Goal: Information Seeking & Learning: Compare options

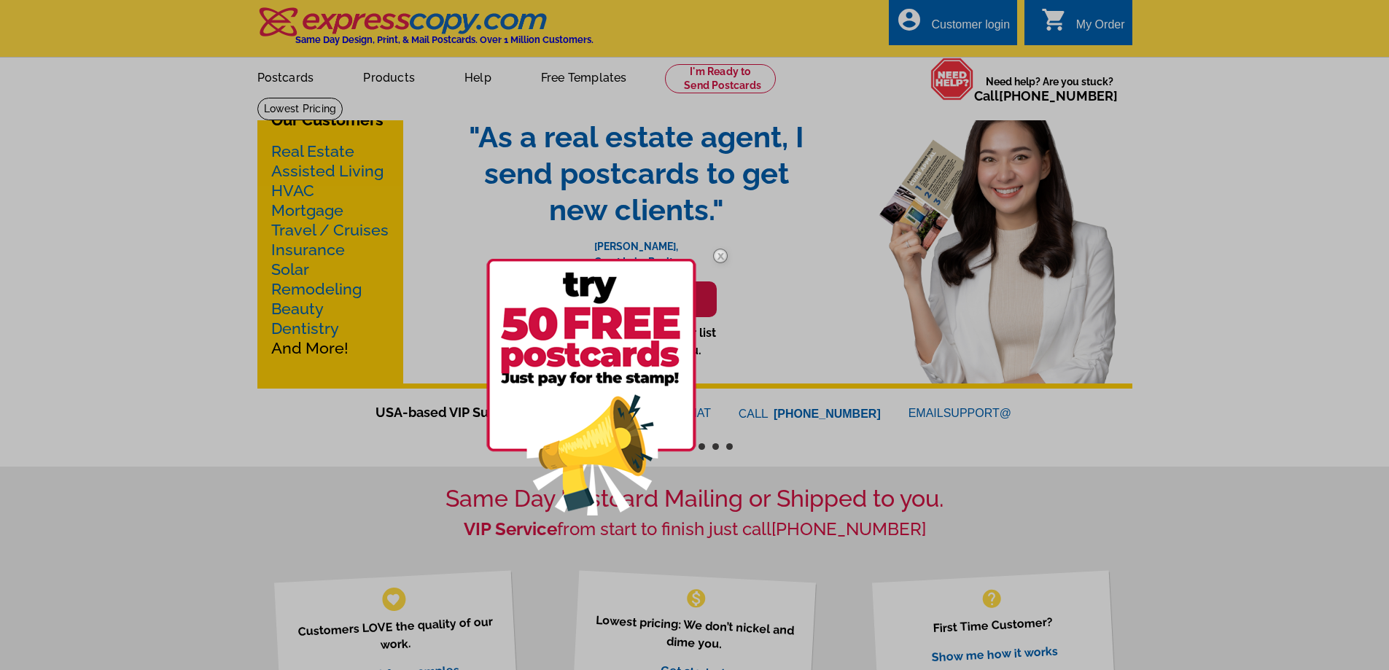
click at [1255, 198] on div at bounding box center [694, 335] width 1389 height 670
click at [723, 253] on img at bounding box center [720, 256] width 42 height 42
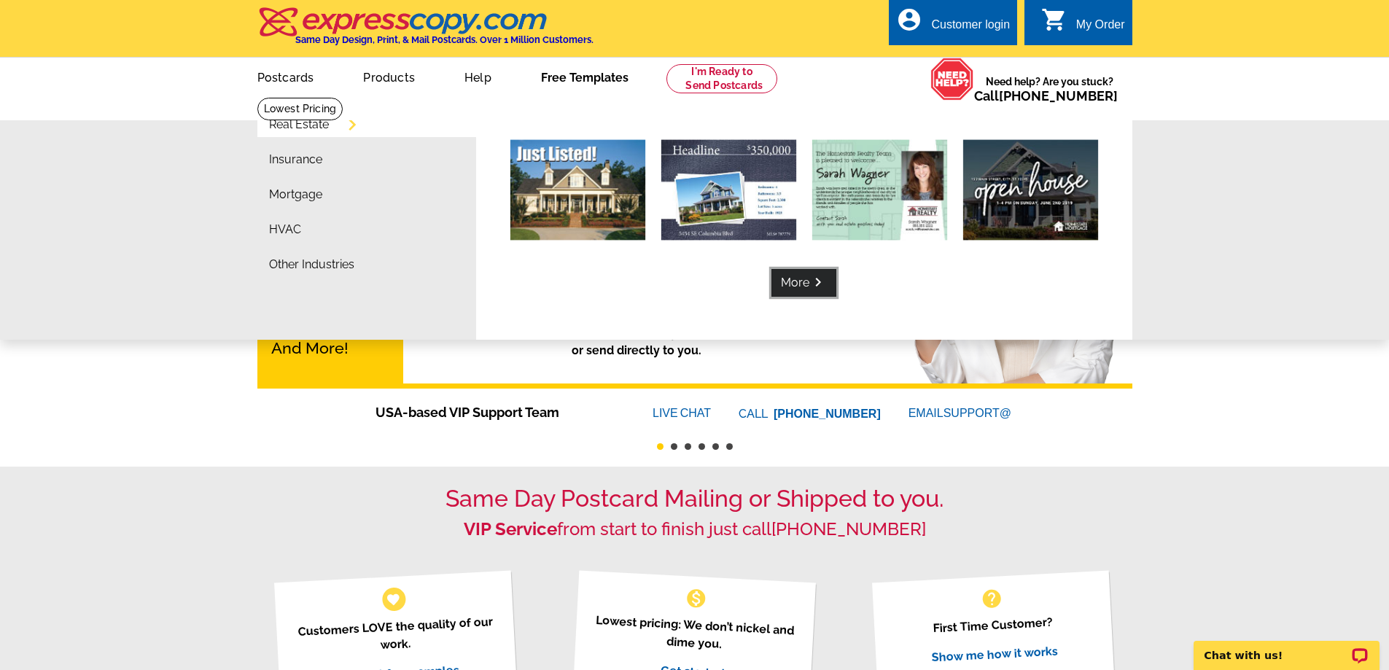
click at [800, 287] on link "More keyboard_arrow_right" at bounding box center [803, 283] width 65 height 28
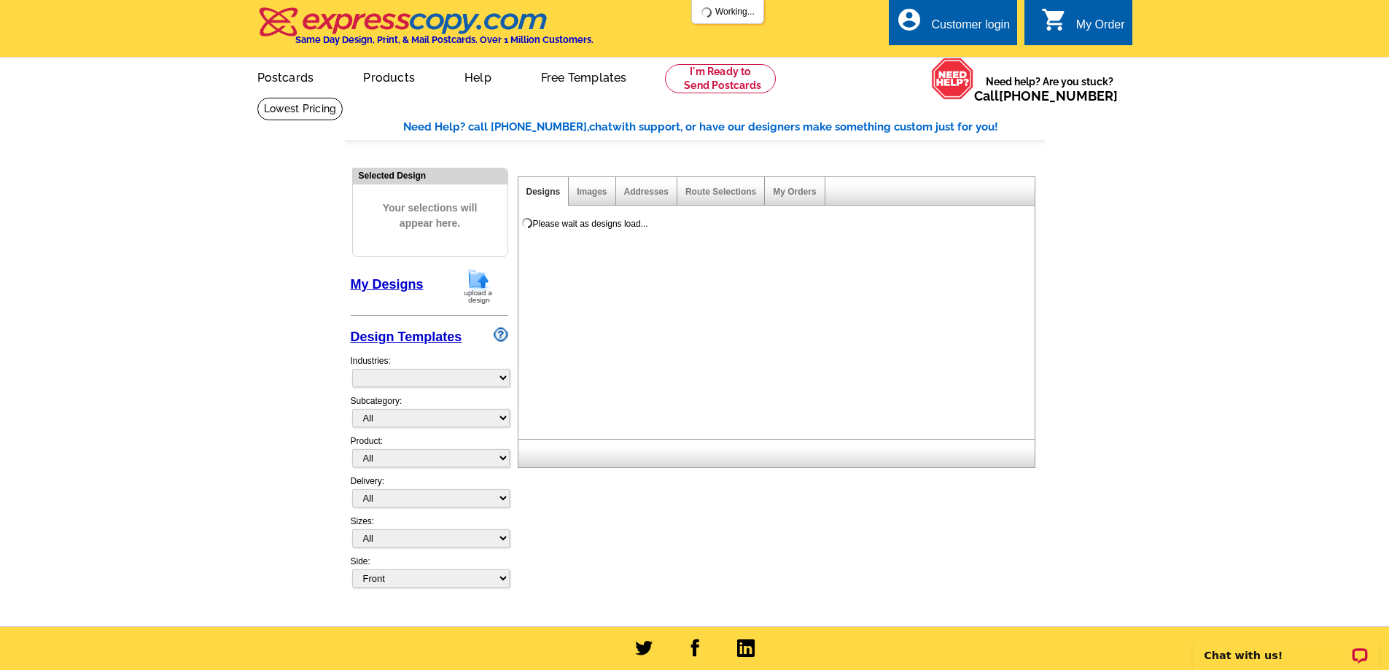
select select "785"
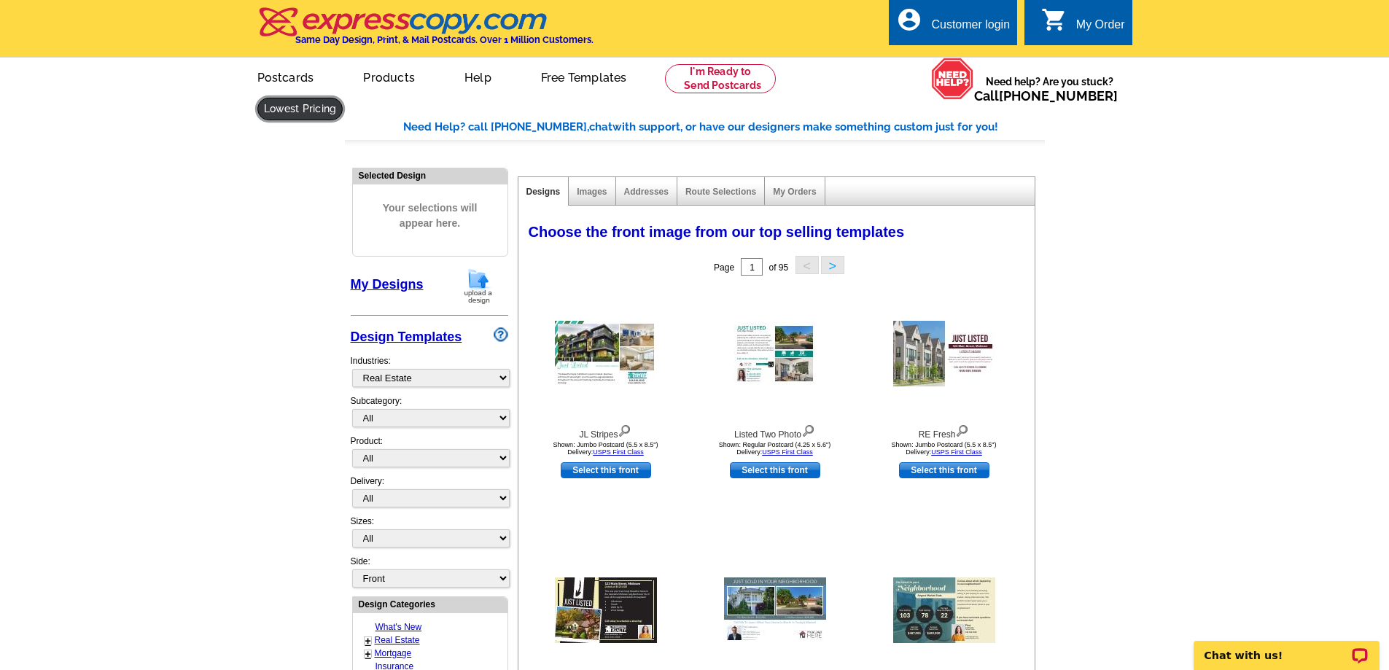
click at [343, 98] on link at bounding box center [300, 109] width 86 height 23
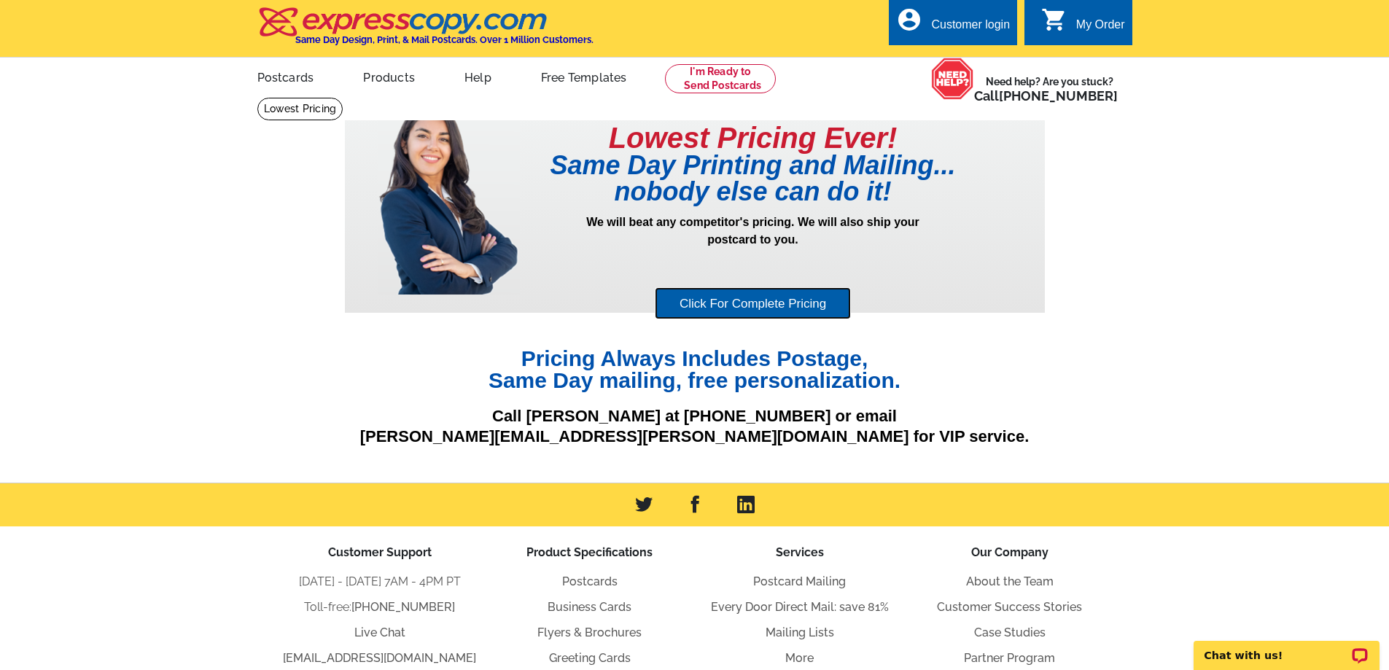
click at [832, 310] on link "Click For Complete Pricing" at bounding box center [753, 303] width 196 height 33
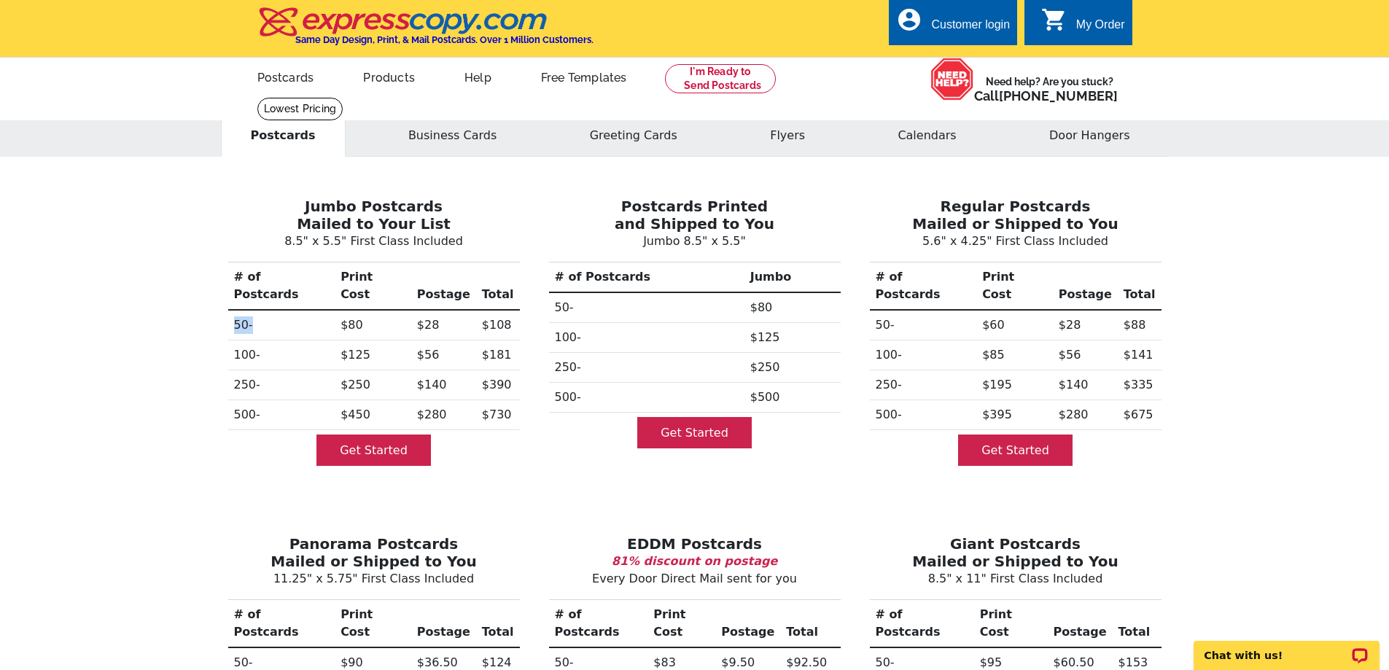
drag, startPoint x: 254, startPoint y: 313, endPoint x: 231, endPoint y: 313, distance: 23.3
click at [231, 313] on th "50-" at bounding box center [281, 325] width 107 height 31
click at [208, 317] on div "Postcards Business Cards Greeting Cards Flyers Calendars Door Hangers Jumbo Pos…" at bounding box center [694, 649] width 1389 height 1105
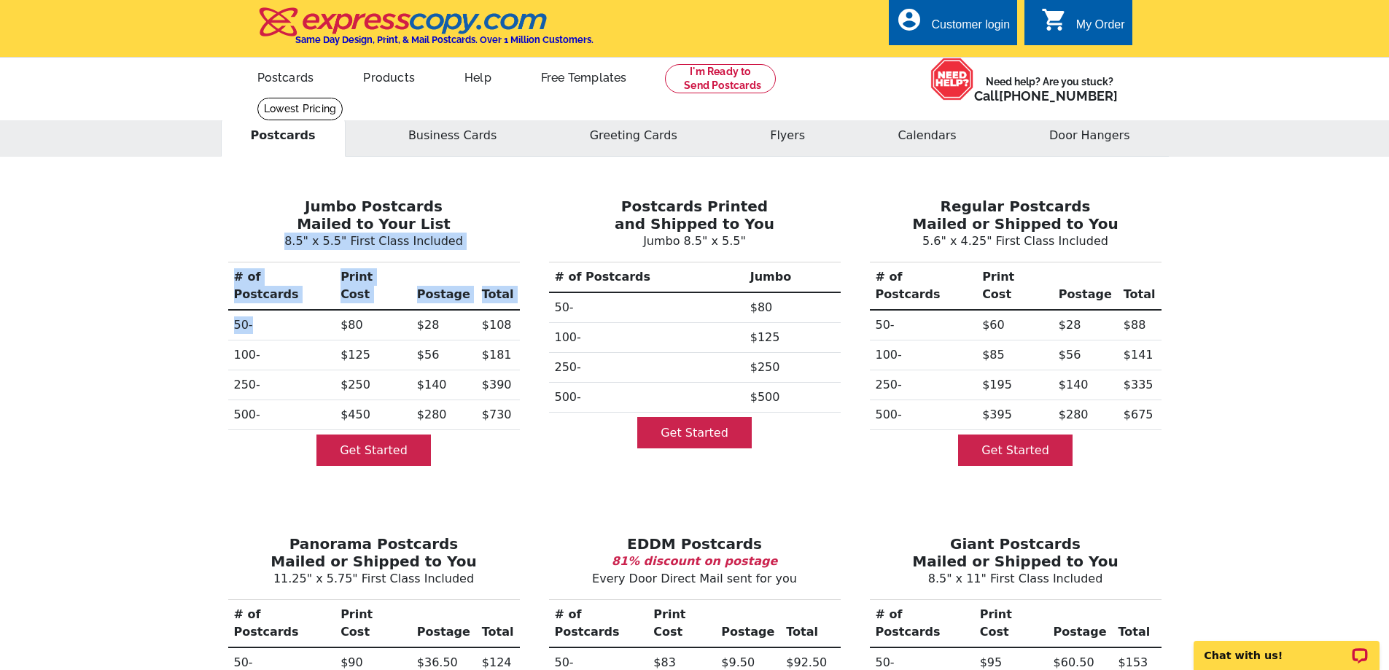
drag, startPoint x: 261, startPoint y: 312, endPoint x: 172, endPoint y: 307, distance: 89.1
click at [172, 307] on div "Postcards Business Cards Greeting Cards Flyers Calendars Door Hangers Jumbo Pos…" at bounding box center [694, 649] width 1389 height 1105
click at [188, 306] on div "Postcards Business Cards Greeting Cards Flyers Calendars Door Hangers Jumbo Pos…" at bounding box center [694, 649] width 1389 height 1105
click at [233, 321] on th "50-" at bounding box center [281, 325] width 107 height 31
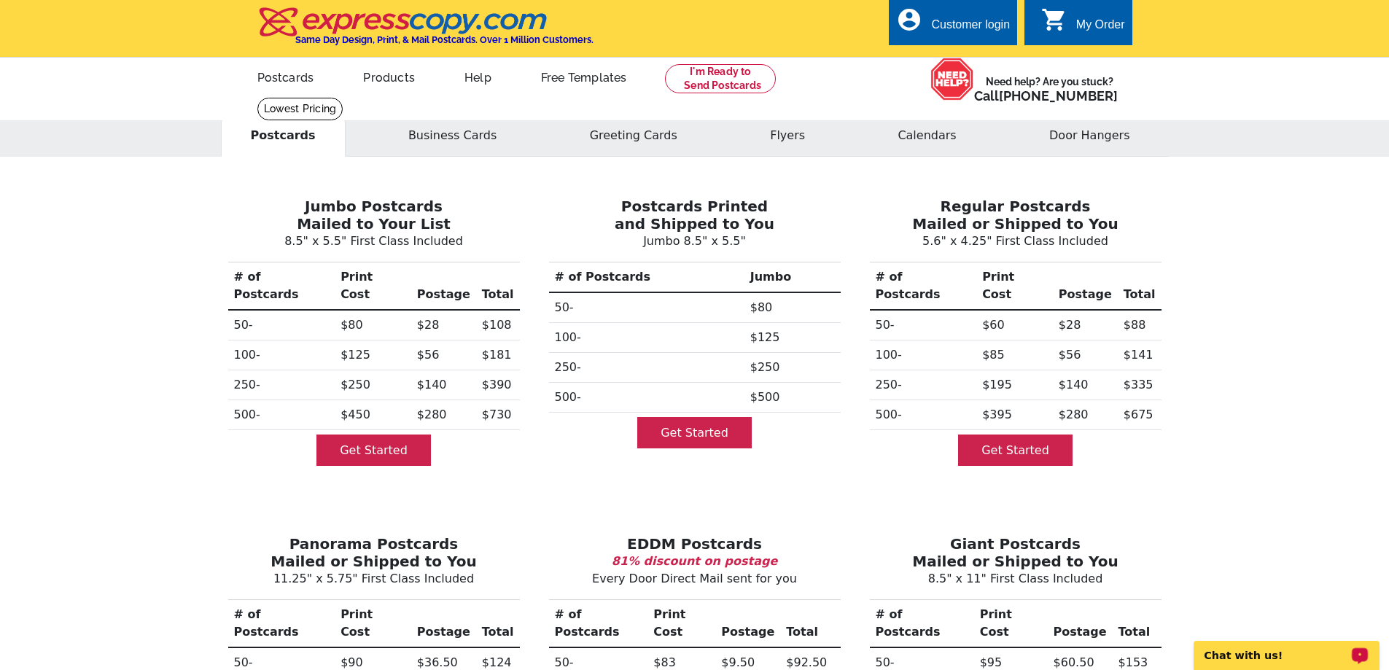
click at [1303, 653] on p "Chat with us!" at bounding box center [1276, 656] width 144 height 12
click at [458, 136] on button "Business Cards" at bounding box center [452, 135] width 148 height 42
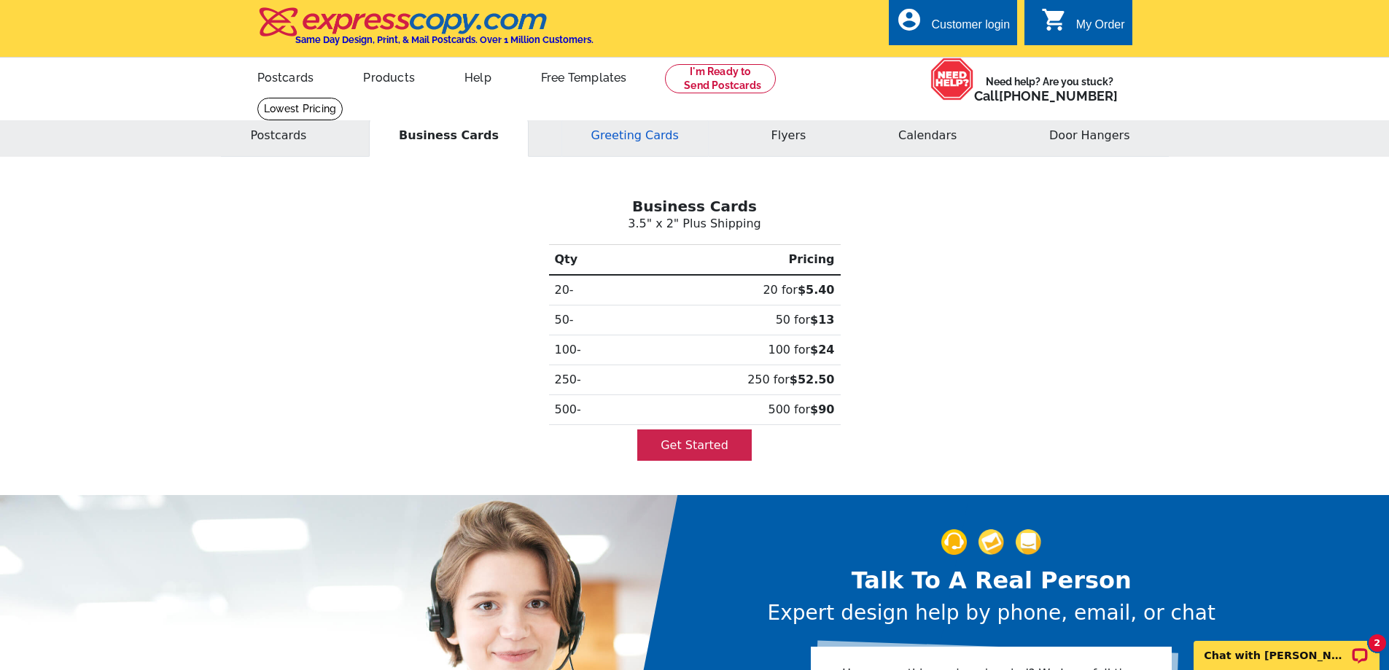
click at [630, 139] on button "Greeting Cards" at bounding box center [634, 135] width 147 height 42
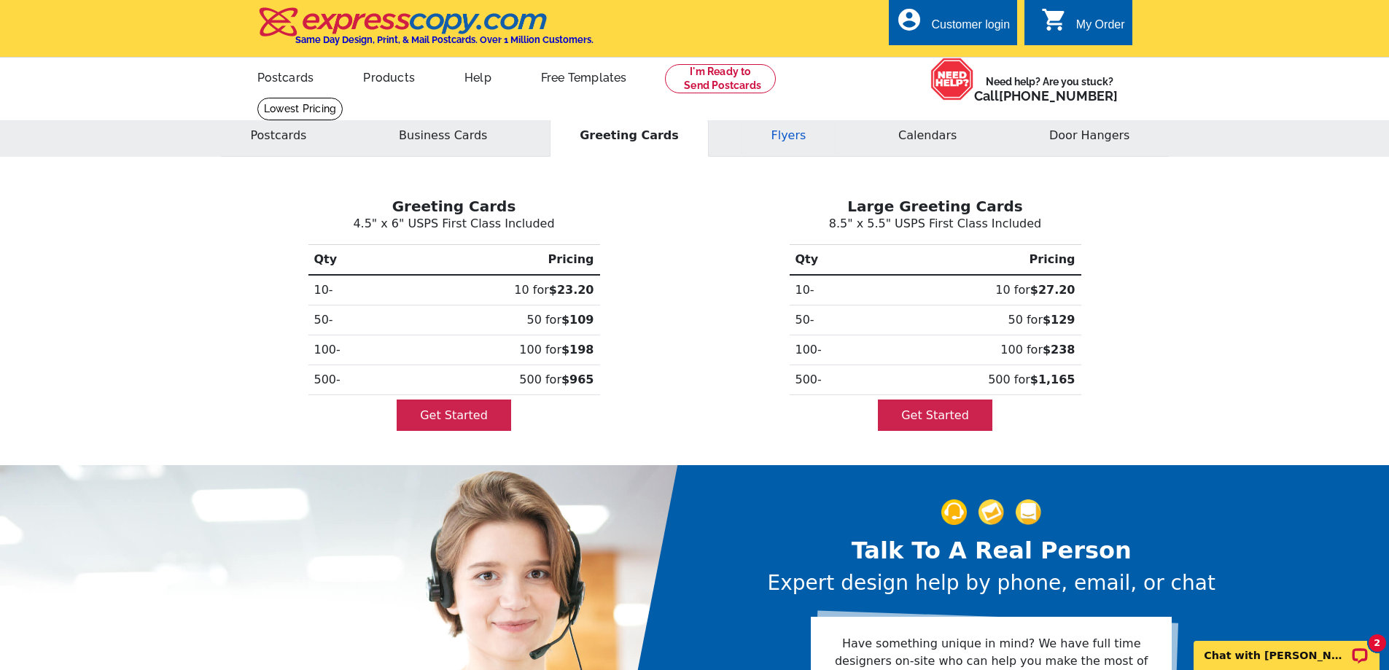
click at [784, 130] on button "Flyers" at bounding box center [788, 135] width 95 height 42
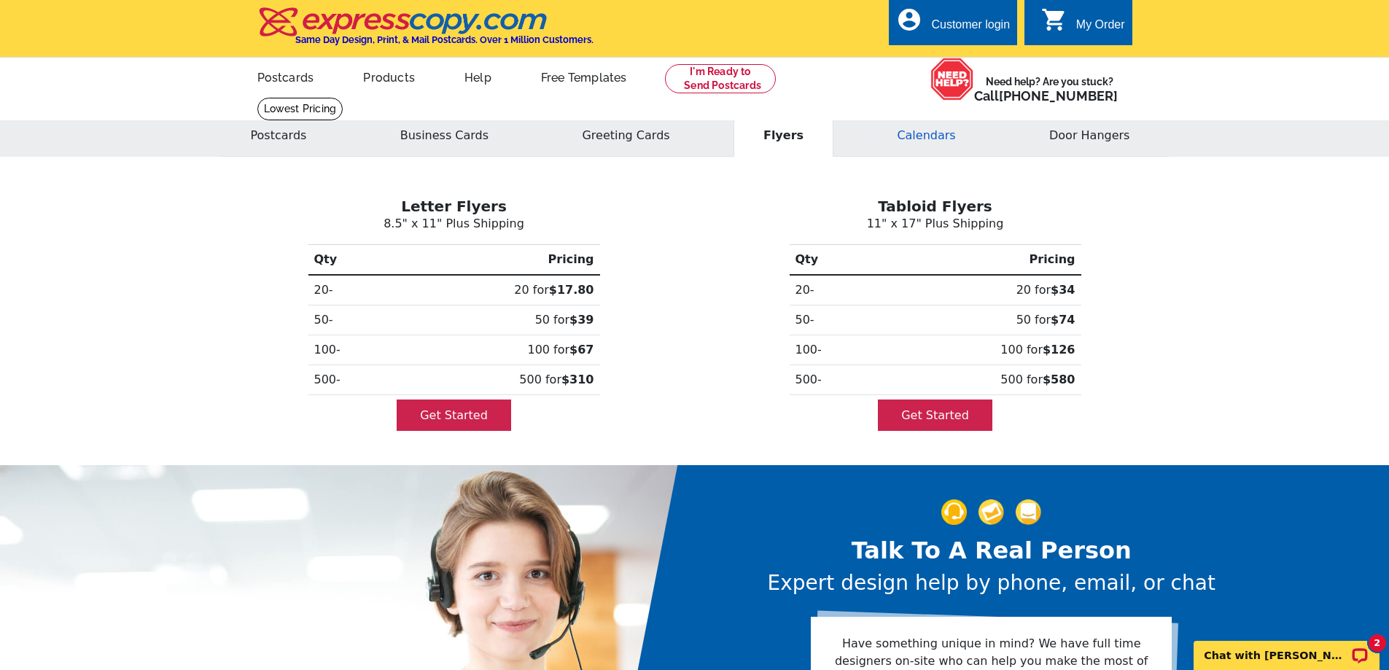
click at [903, 135] on button "Calendars" at bounding box center [926, 135] width 118 height 42
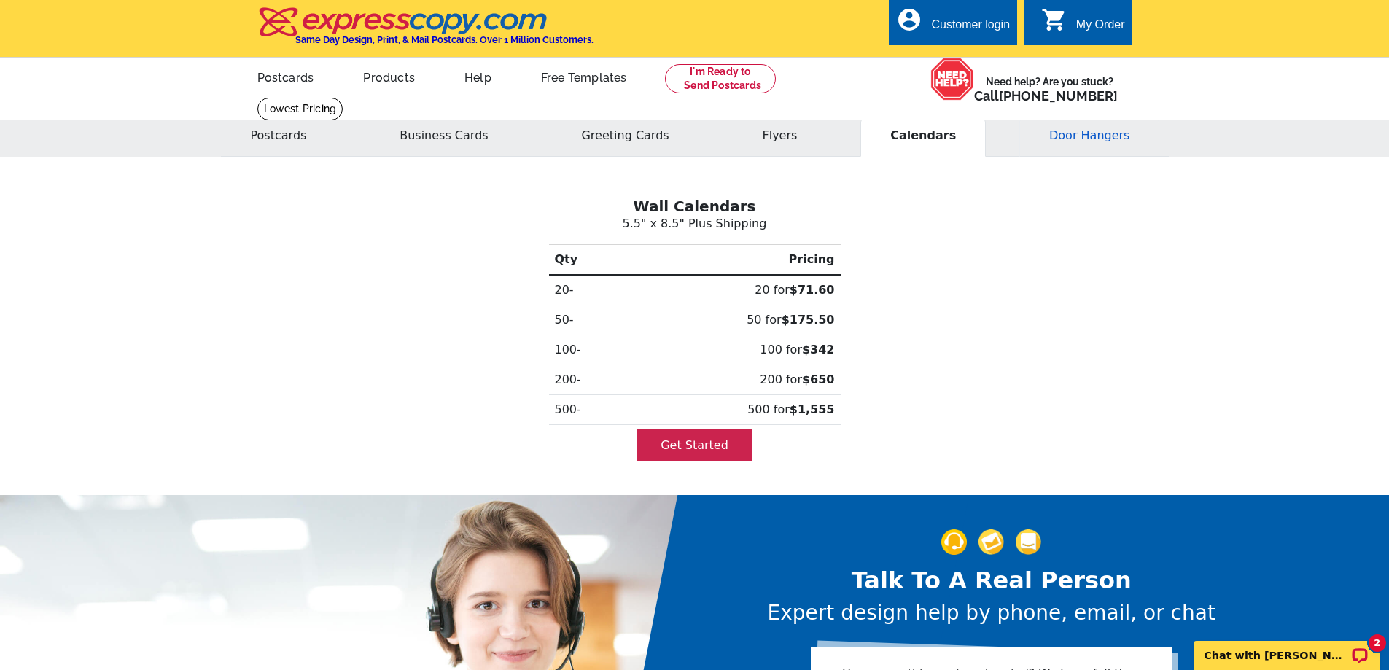
click at [1088, 147] on button "Door Hangers" at bounding box center [1089, 135] width 140 height 42
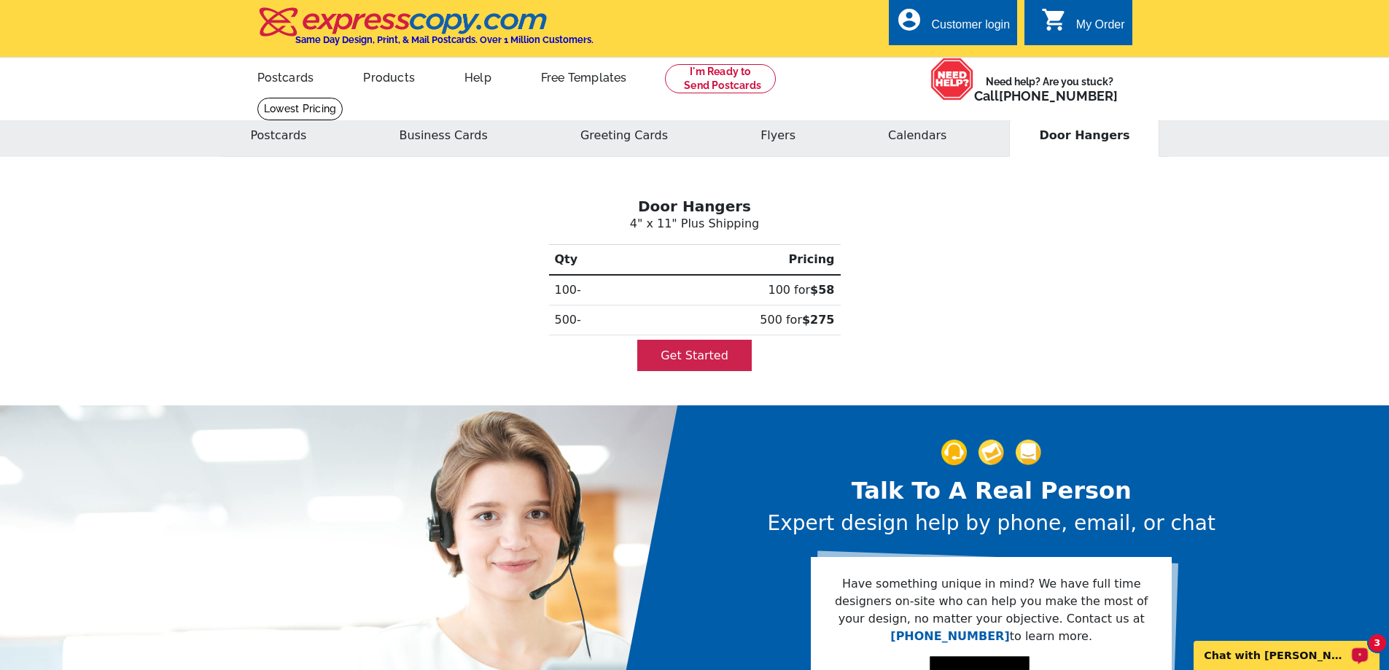
click at [1349, 647] on div "3 Chat with [PERSON_NAME]" at bounding box center [1286, 655] width 186 height 29
click at [1131, 265] on div "Door Hangers 4" x 11" Plus Shipping Qty Pricing 100- 100 for $58 500- 500 for $…" at bounding box center [695, 281] width 962 height 214
click at [1132, 273] on div "Door Hangers 4" x 11" Plus Shipping Qty Pricing 100- 100 for $58 500- 500 for $…" at bounding box center [695, 281] width 962 height 214
